Goal: Task Accomplishment & Management: Manage account settings

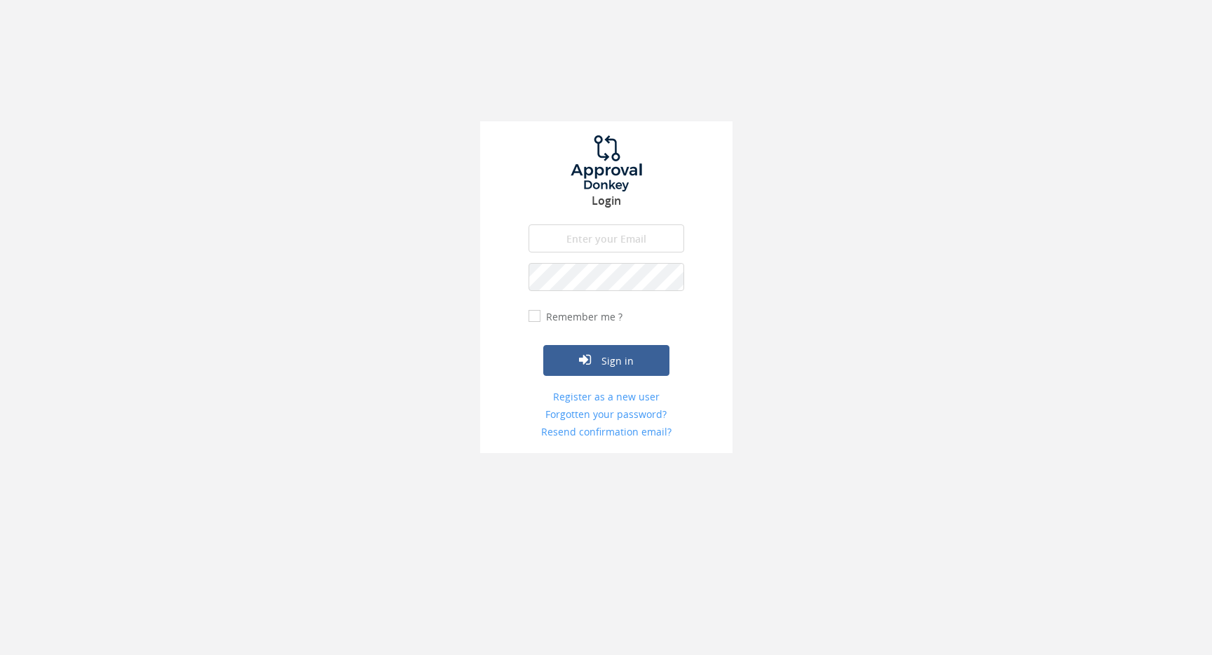
click at [559, 241] on input "email" at bounding box center [606, 238] width 156 height 28
type input "[PERSON_NAME][EMAIL_ADDRESS][PERSON_NAME][DOMAIN_NAME]"
click at [543, 345] on button "Sign in" at bounding box center [606, 360] width 126 height 31
type input "[PERSON_NAME][EMAIL_ADDRESS][PERSON_NAME][DOMAIN_NAME]"
click at [535, 317] on input "Remember me ?" at bounding box center [532, 315] width 9 height 9
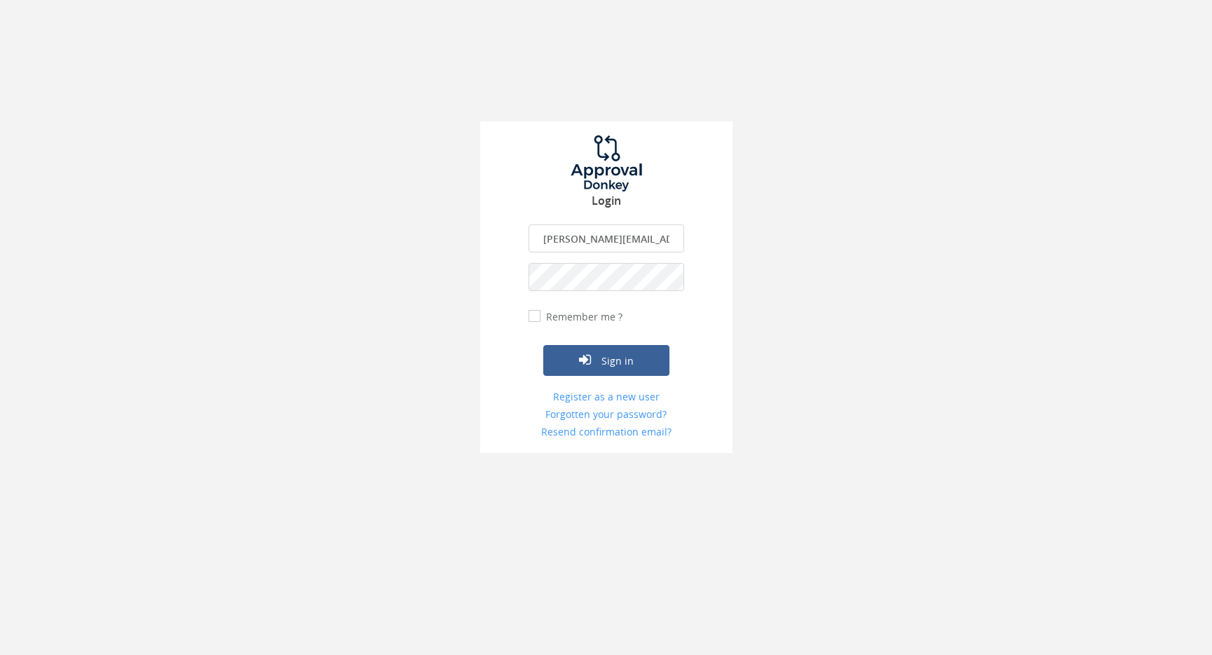
checkbox input "true"
click at [599, 360] on button "Sign in" at bounding box center [606, 360] width 126 height 31
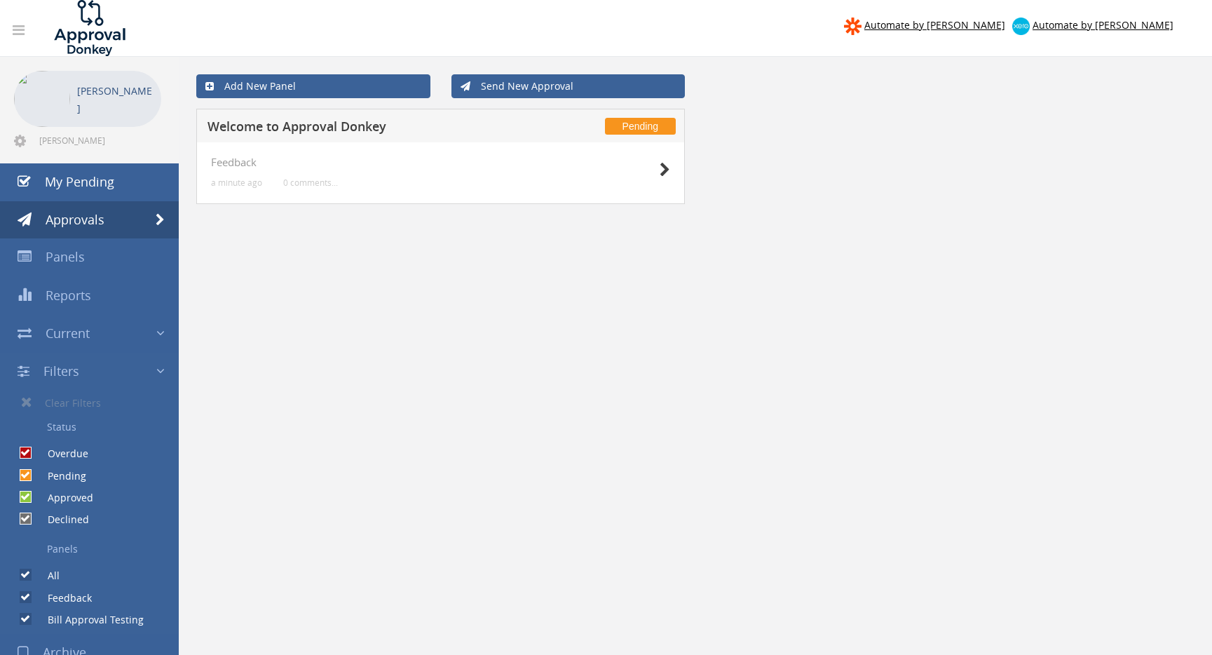
click at [76, 109] on div "[PERSON_NAME]" at bounding box center [87, 99] width 147 height 56
click at [25, 88] on img at bounding box center [42, 99] width 56 height 56
click at [123, 96] on p "[PERSON_NAME]" at bounding box center [115, 99] width 77 height 35
click at [20, 139] on icon at bounding box center [20, 141] width 12 height 14
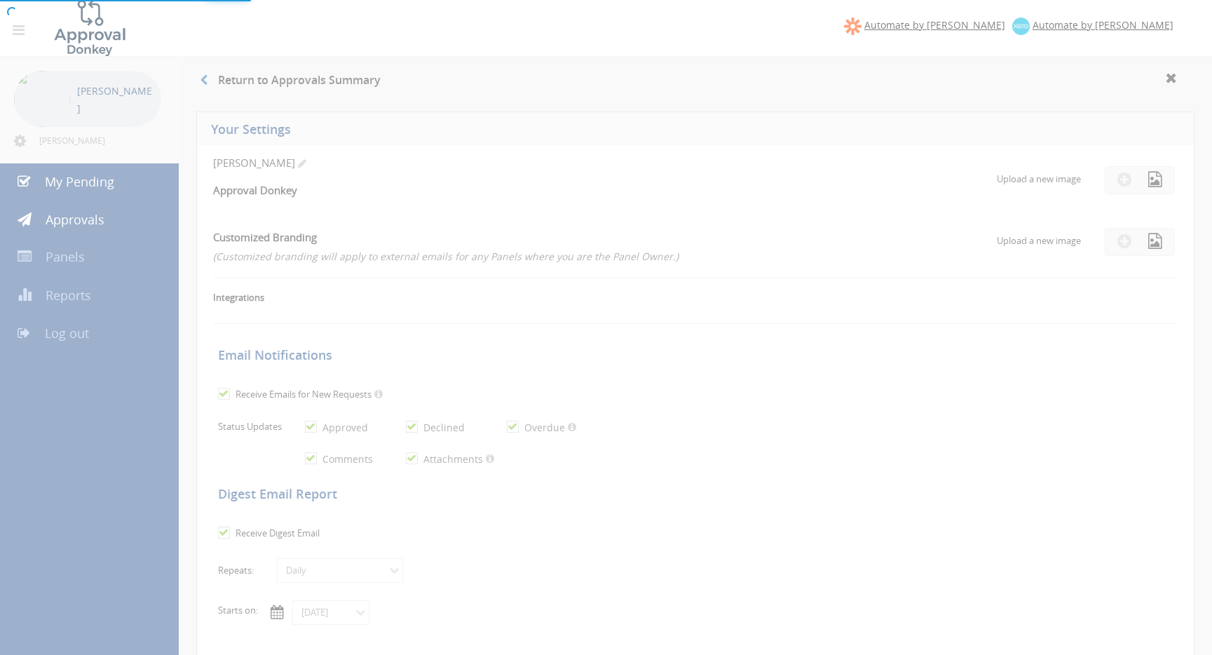
checkbox input "true"
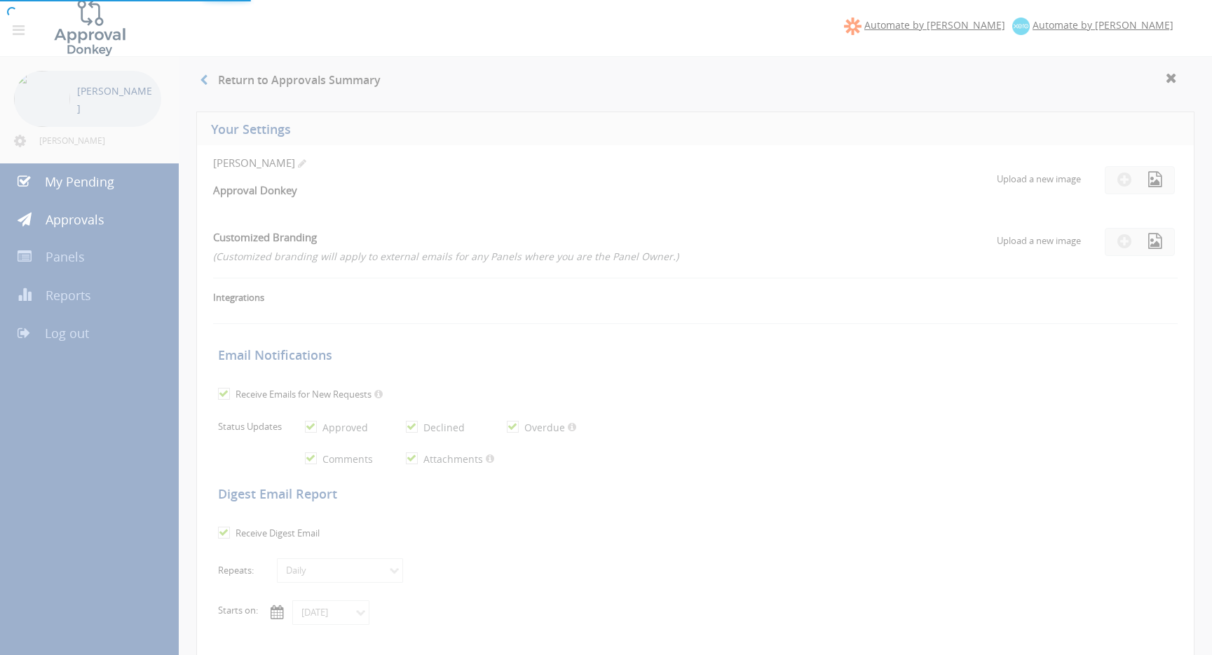
checkbox input "true"
select select "number:1"
checkbox input "true"
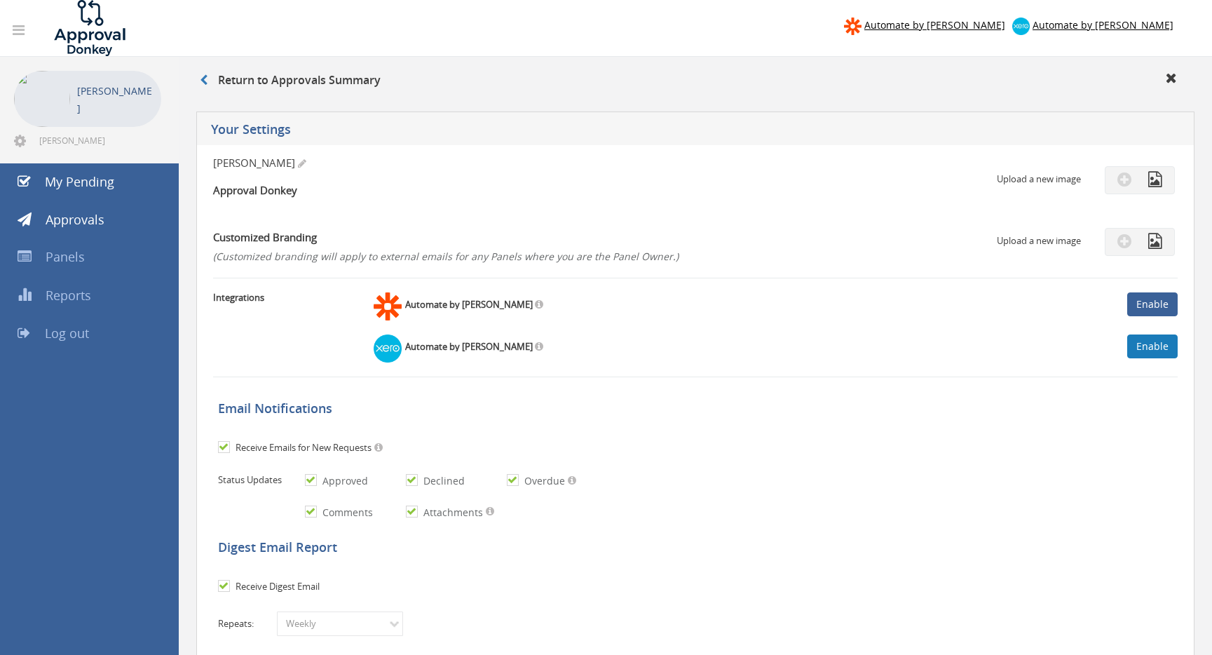
click at [1143, 346] on link "Enable" at bounding box center [1152, 346] width 50 height 24
click at [205, 78] on icon at bounding box center [204, 79] width 8 height 11
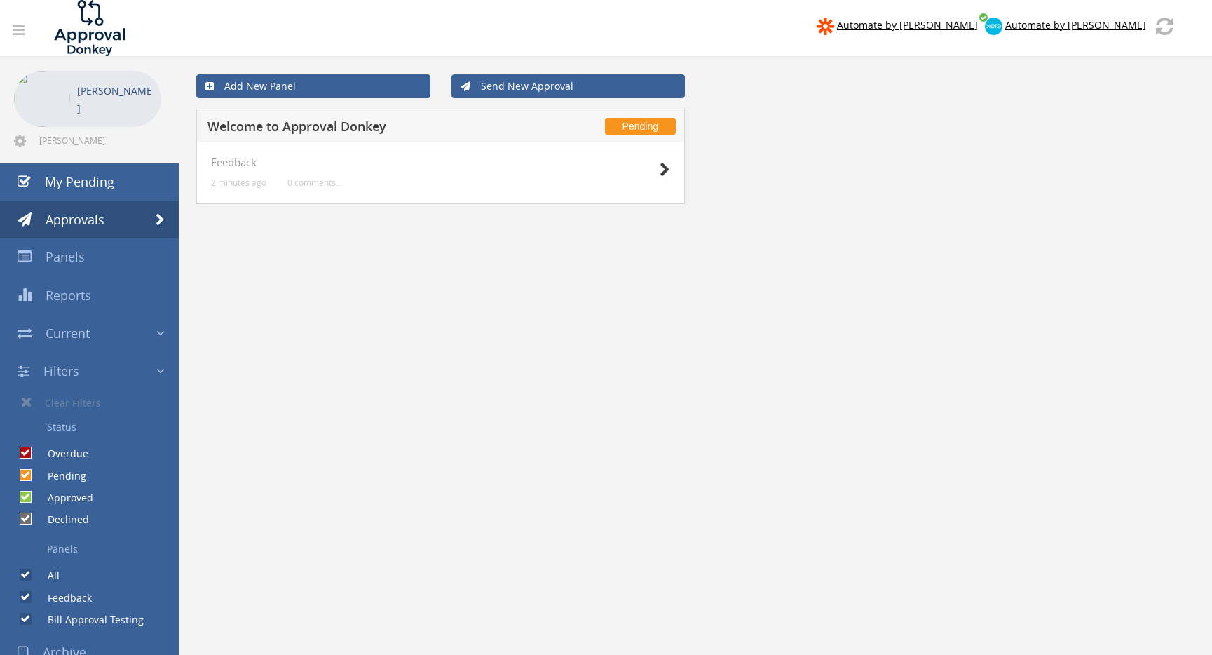
drag, startPoint x: 255, startPoint y: 224, endPoint x: 255, endPoint y: 209, distance: 15.4
click at [254, 224] on div "Add New Panel Send New Approval Pending Welcome to Approval Donkey Feedback 2 m…" at bounding box center [695, 153] width 1012 height 193
click at [660, 169] on icon at bounding box center [665, 170] width 11 height 15
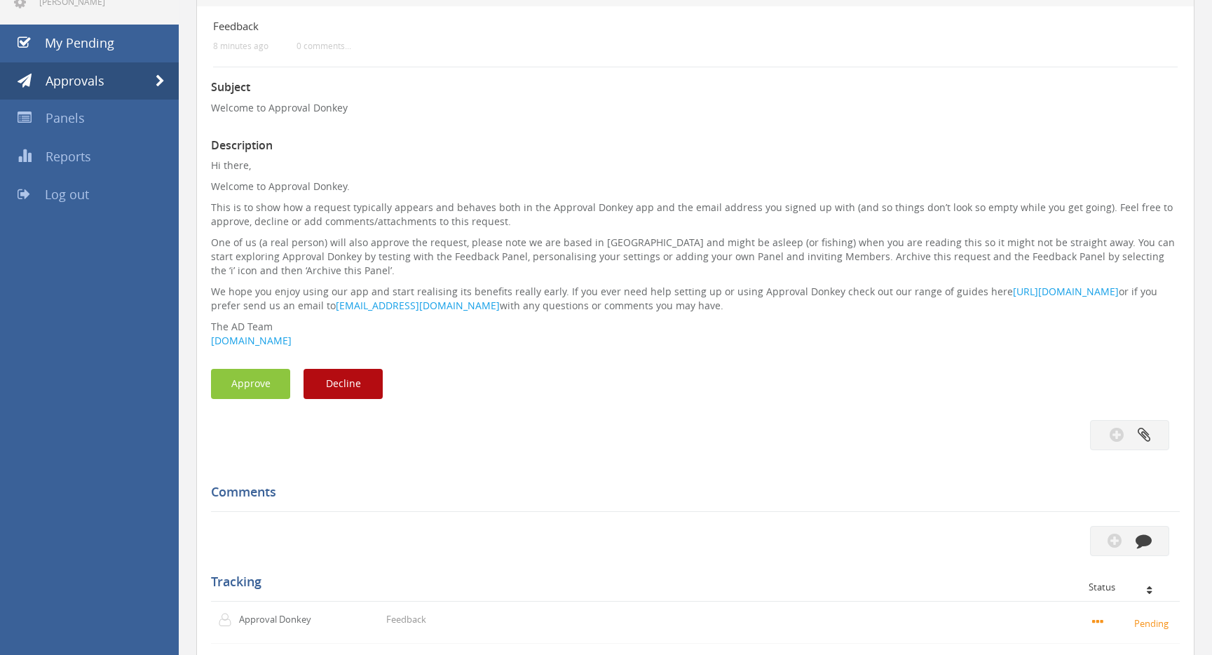
scroll to position [139, 0]
click at [259, 379] on button "Approve" at bounding box center [250, 383] width 79 height 30
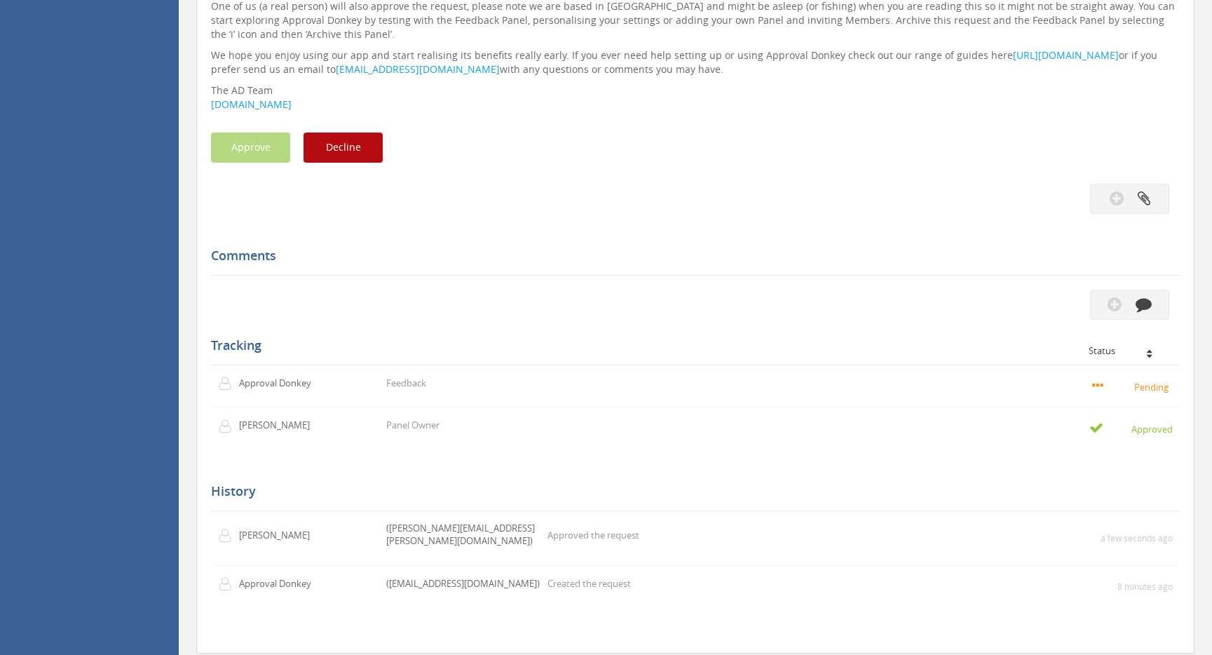
scroll to position [407, 0]
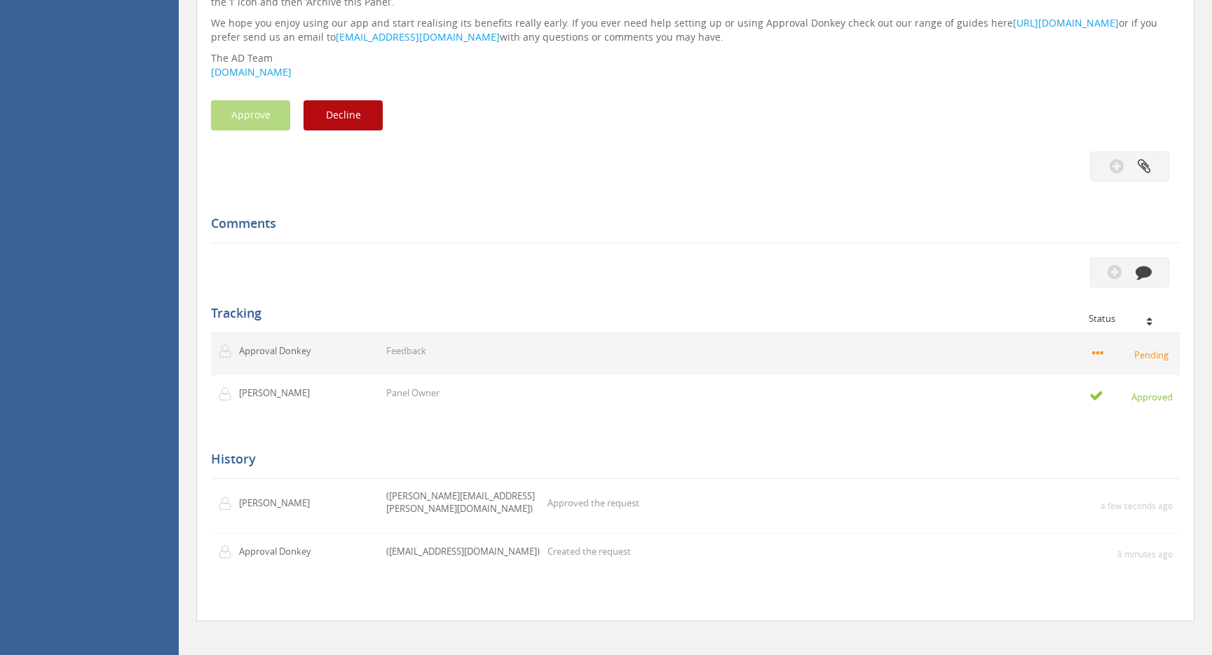
click at [416, 357] on td "Feedback" at bounding box center [549, 354] width 341 height 42
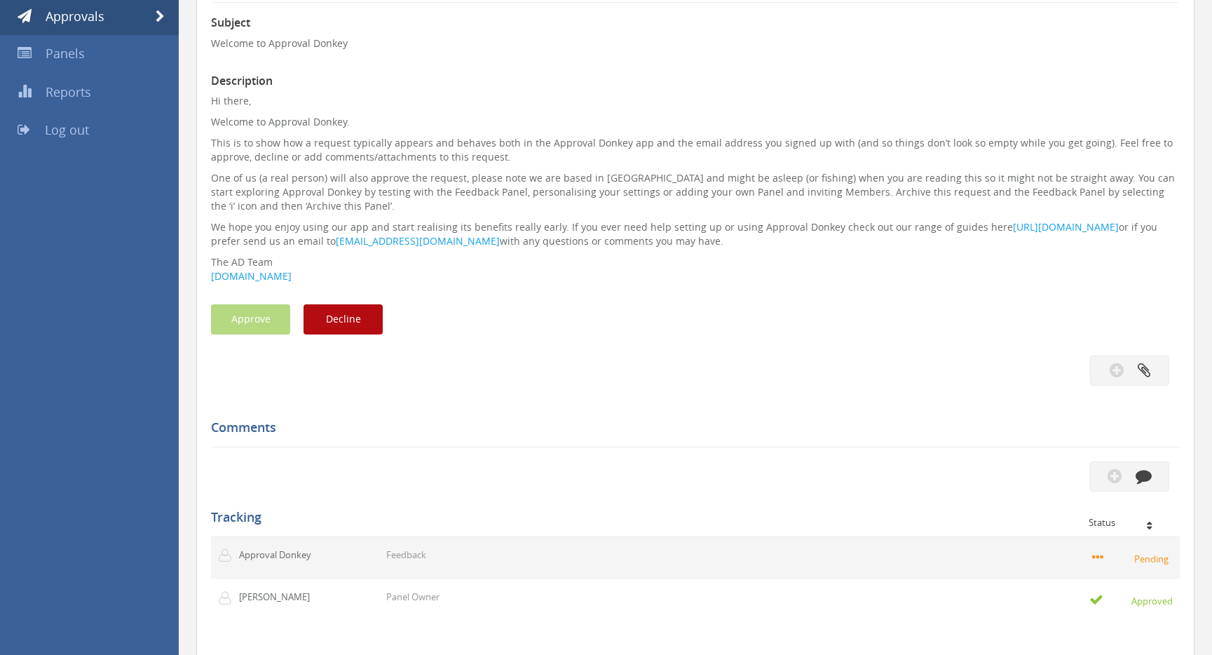
scroll to position [0, 0]
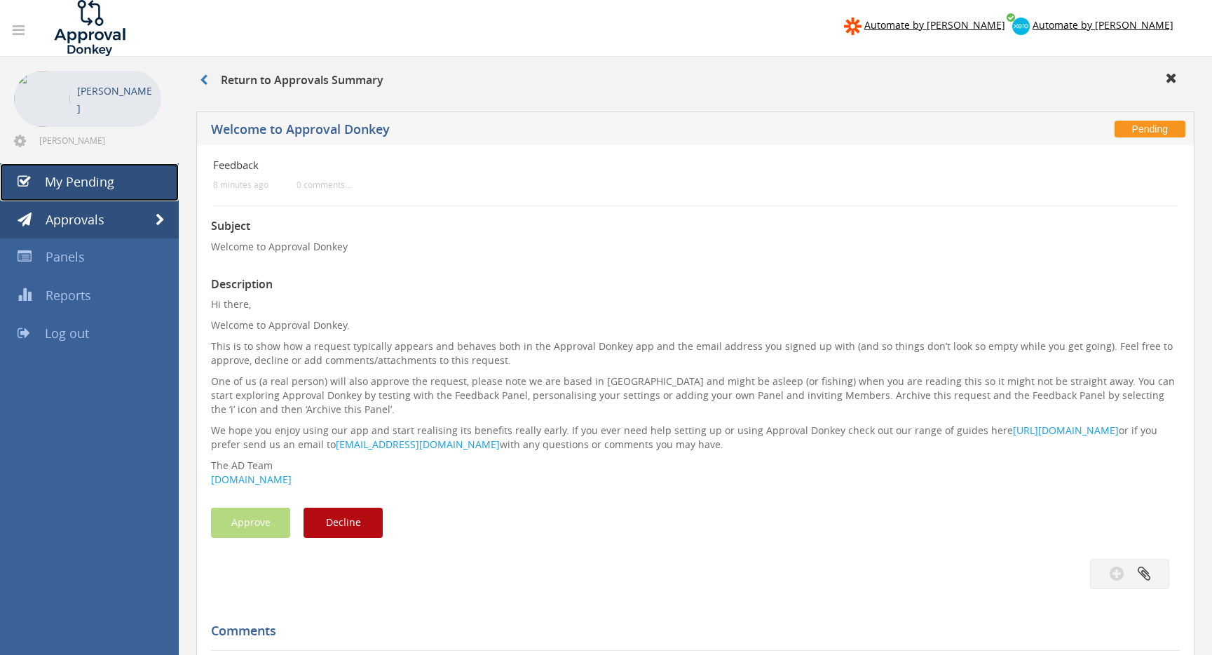
click at [87, 184] on span "My Pending" at bounding box center [79, 181] width 69 height 17
